Goal: Communication & Community: Answer question/provide support

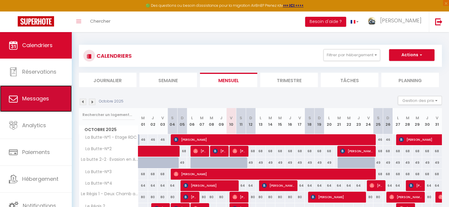
click at [37, 101] on span "Messages" at bounding box center [35, 98] width 27 height 7
select select "message"
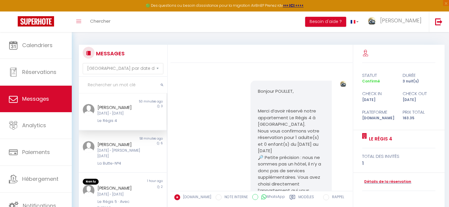
scroll to position [2220, 0]
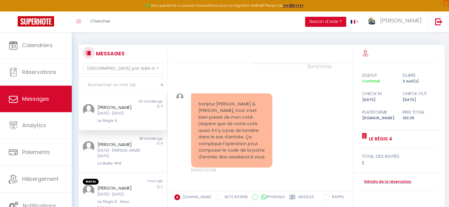
click at [129, 117] on div "[DATE] - [DATE]" at bounding box center [118, 114] width 43 height 6
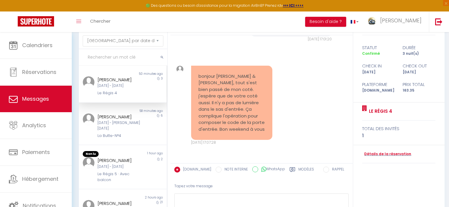
scroll to position [59, 0]
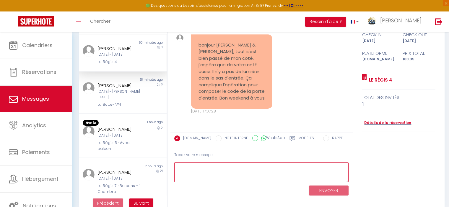
click at [220, 169] on textarea at bounding box center [261, 173] width 174 height 20
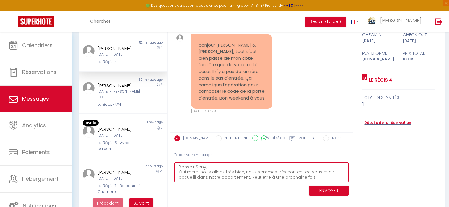
click at [250, 177] on textarea "Bonsoir Sony, Oui merci nous allons très bien, nous sommes très content de vous…" at bounding box center [261, 173] width 174 height 20
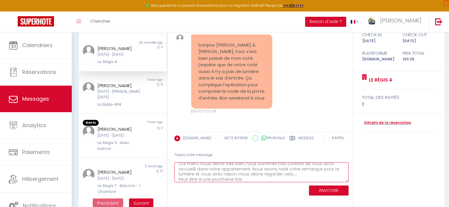
click at [250, 180] on textarea "Bonsoir Sony, Oui merci nous allons très bien, nous sommes très content de vous…" at bounding box center [261, 173] width 174 height 20
drag, startPoint x: 246, startPoint y: 180, endPoint x: 173, endPoint y: 178, distance: 73.2
click at [173, 178] on div "Tapez votre message Bonsoir Sony, Oui merci nous allons très bien, nous sommes …" at bounding box center [261, 173] width 182 height 50
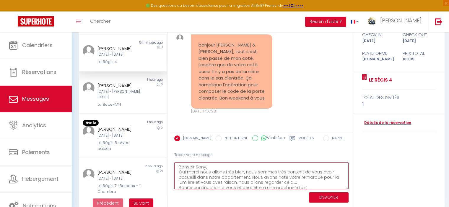
drag, startPoint x: 346, startPoint y: 180, endPoint x: 345, endPoint y: 189, distance: 9.2
click at [345, 189] on textarea "Bonsoir Sony, Oui merci nous allons très bien, nous sommes très content de vous…" at bounding box center [261, 176] width 174 height 27
click at [300, 183] on textarea "Bonsoir Sony, Oui merci nous allons très bien, nous sommes très content de vous…" at bounding box center [261, 177] width 174 height 29
type textarea "Bonsoir Sony, Oui merci nous allons très bien, nous sommes très content de vous…"
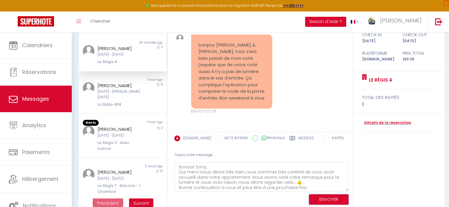
click at [323, 198] on button "ENVOYER" at bounding box center [329, 200] width 40 height 10
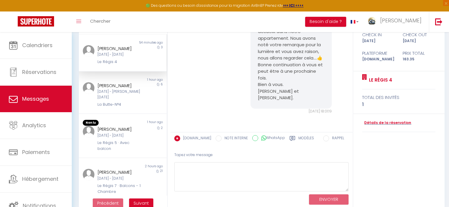
scroll to position [2334, 0]
click at [128, 100] on div "[DATE] - [PERSON_NAME][DATE]" at bounding box center [118, 94] width 43 height 11
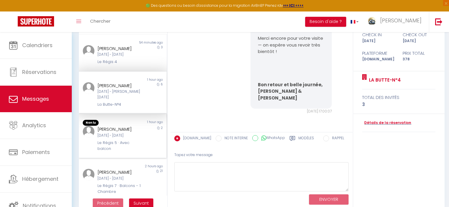
click at [119, 133] on div "[PERSON_NAME]" at bounding box center [118, 129] width 43 height 7
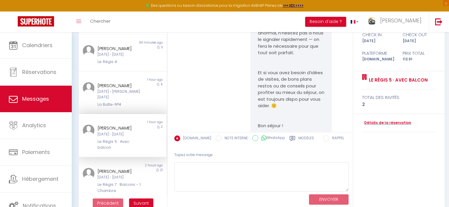
scroll to position [1371, 0]
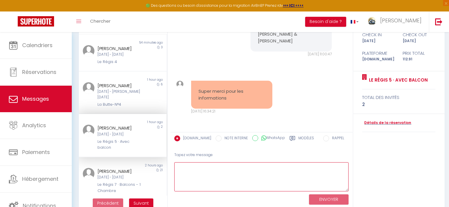
click at [206, 170] on textarea at bounding box center [261, 177] width 174 height 29
type textarea "N"
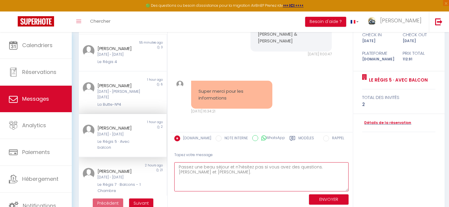
type textarea "Passez une beau séjour et n'hésitez pas si vous avez des questions. [PERSON_NAM…"
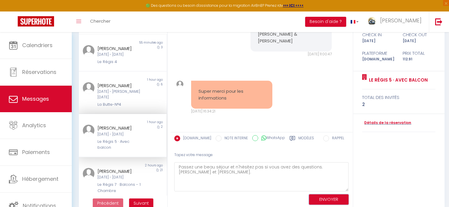
click at [325, 195] on button "ENVOYER" at bounding box center [329, 200] width 40 height 10
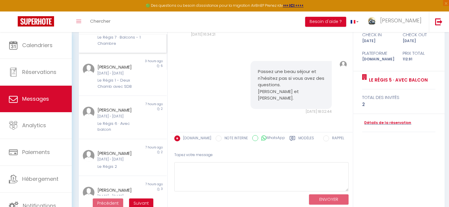
scroll to position [0, 0]
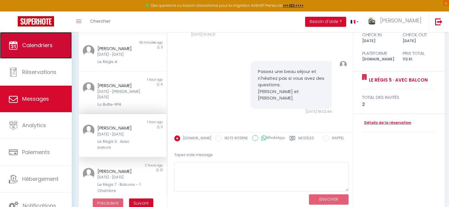
click at [47, 46] on span "Calendriers" at bounding box center [37, 45] width 30 height 7
